Goal: Check status

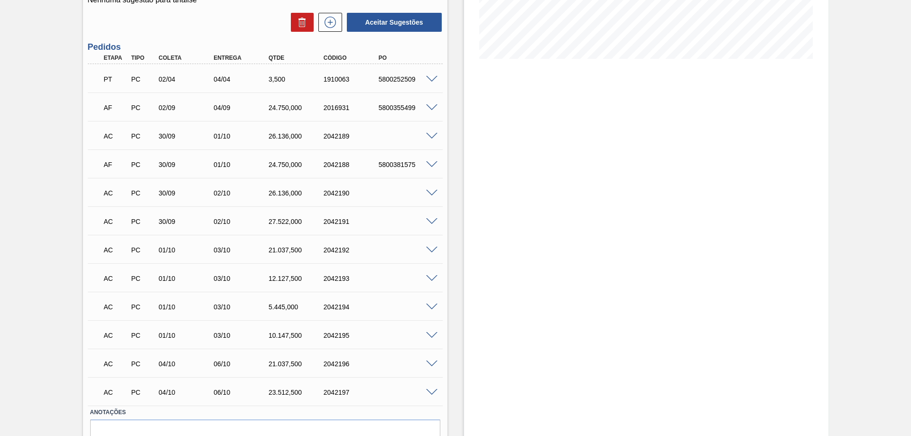
scroll to position [171, 0]
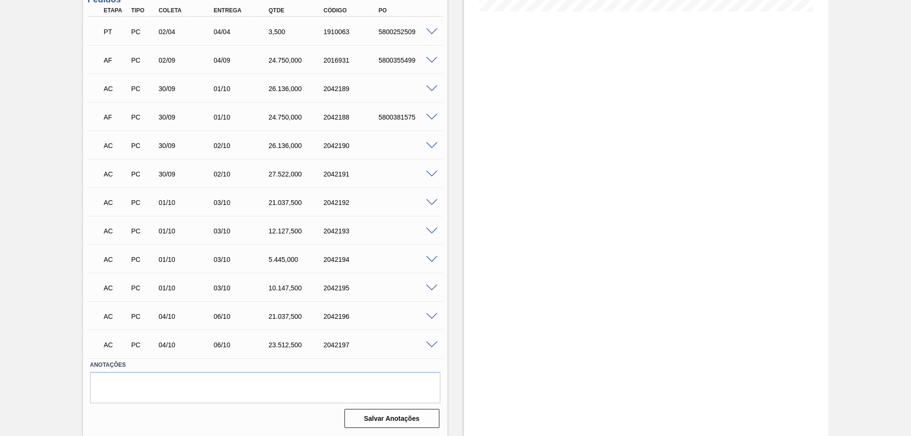
scroll to position [171, 0]
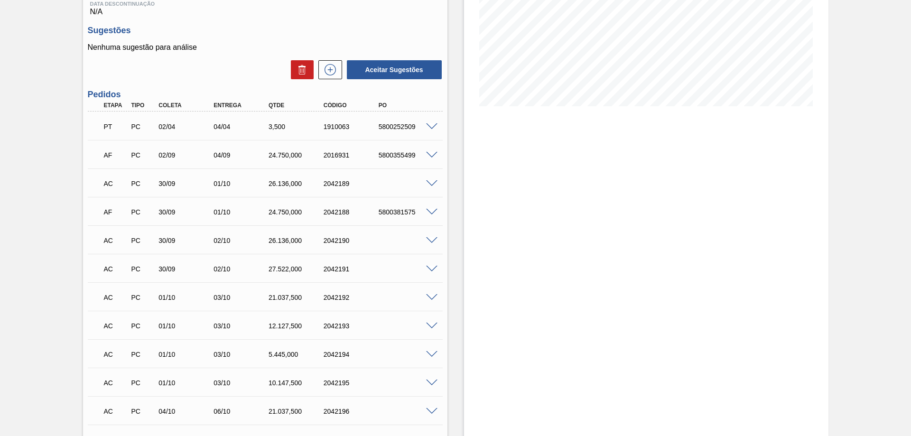
click at [428, 189] on div "AC PC 30/09 01/10 26.136,000 2042189" at bounding box center [265, 183] width 355 height 24
click at [430, 185] on span at bounding box center [431, 183] width 11 height 7
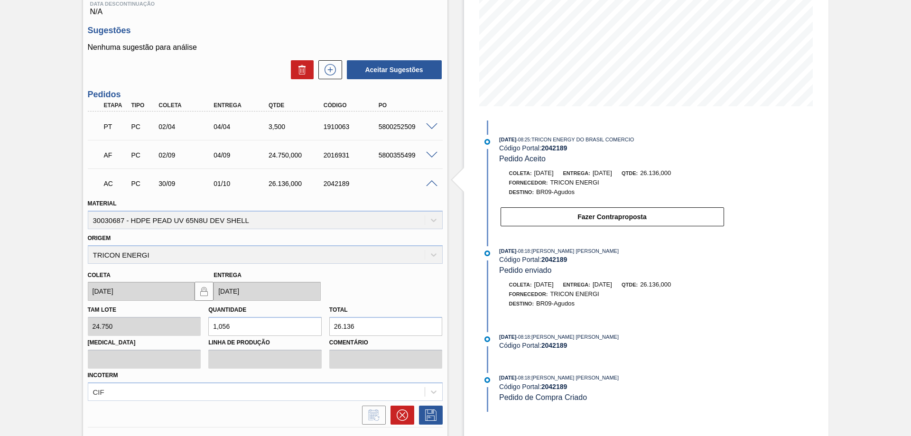
click at [430, 185] on span at bounding box center [431, 183] width 11 height 7
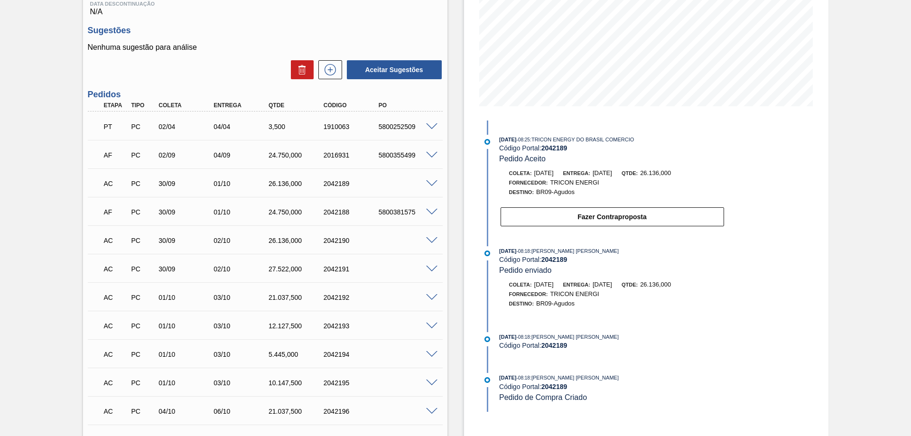
click at [430, 212] on span at bounding box center [431, 212] width 11 height 7
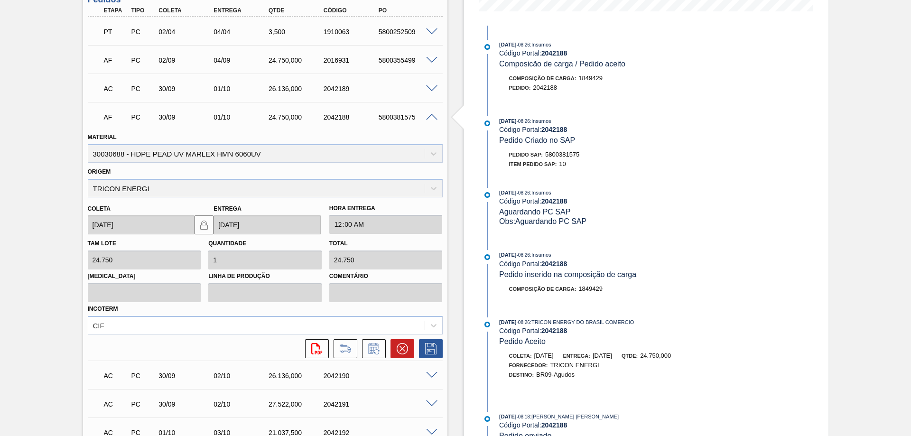
scroll to position [219, 0]
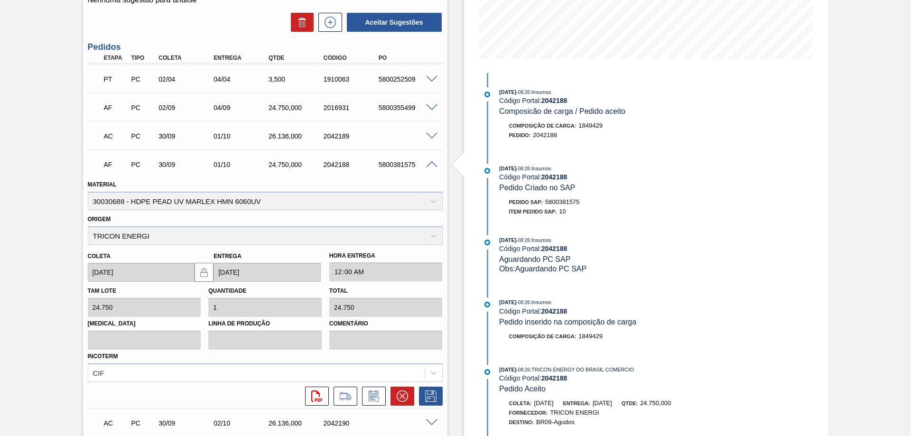
click at [432, 165] on span at bounding box center [431, 164] width 11 height 7
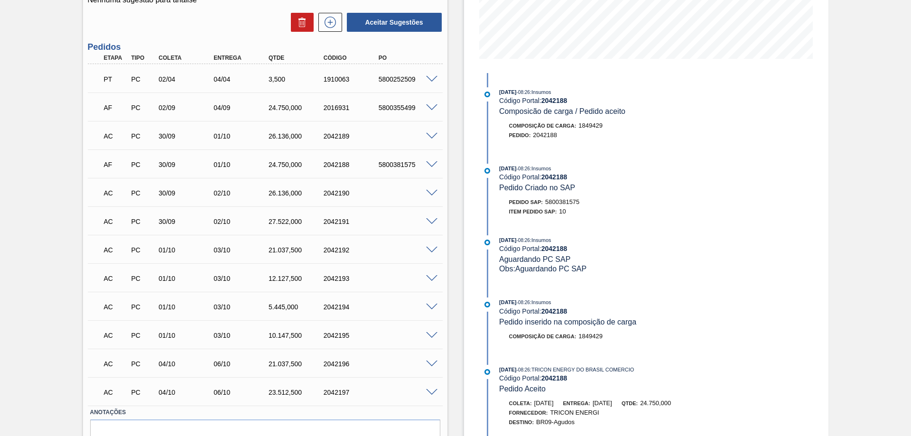
scroll to position [0, 0]
